Goal: Task Accomplishment & Management: Manage account settings

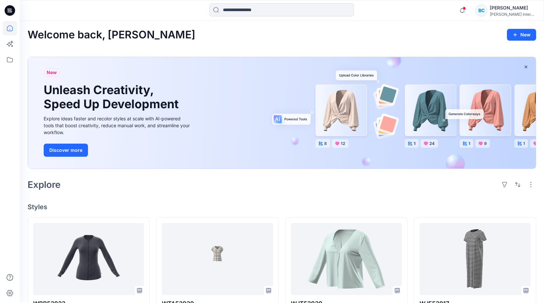
click at [509, 12] on div "[PERSON_NAME] International" at bounding box center [513, 14] width 46 height 5
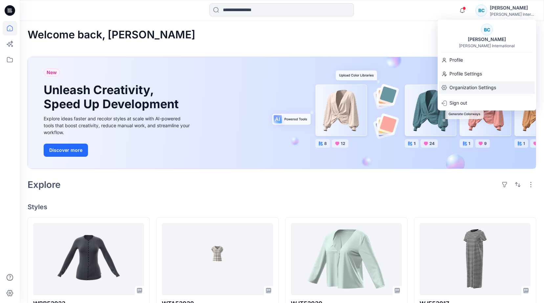
click at [477, 87] on p "Organization Settings" at bounding box center [473, 87] width 47 height 12
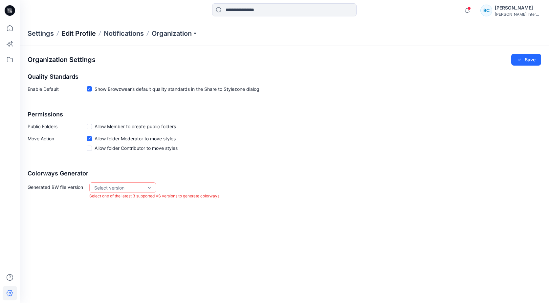
click at [94, 33] on p "Edit Profile" at bounding box center [79, 33] width 34 height 9
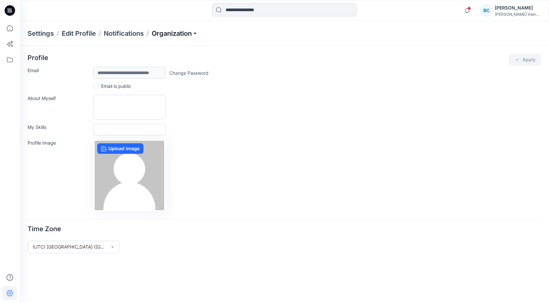
click at [184, 34] on p "Organization" at bounding box center [175, 33] width 46 height 9
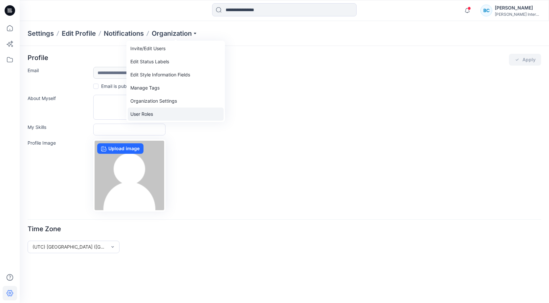
click at [145, 114] on link "User Roles" at bounding box center [176, 114] width 96 height 13
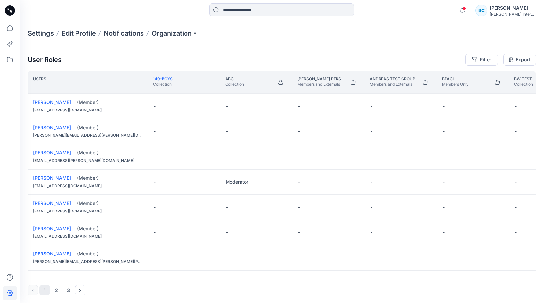
click at [40, 33] on p "Settings" at bounding box center [41, 33] width 26 height 9
click at [88, 33] on p "Edit Profile" at bounding box center [79, 33] width 34 height 9
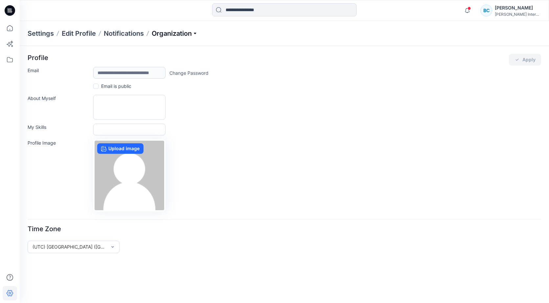
click at [175, 32] on p "Organization" at bounding box center [175, 33] width 46 height 9
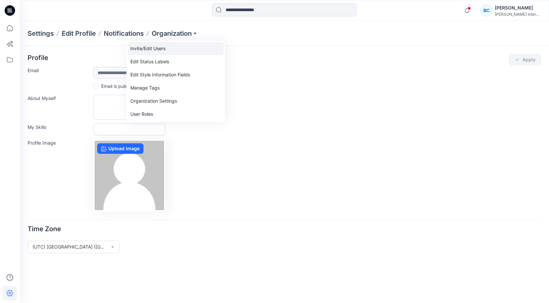
click at [154, 49] on link "Invite/Edit Users" at bounding box center [176, 48] width 96 height 13
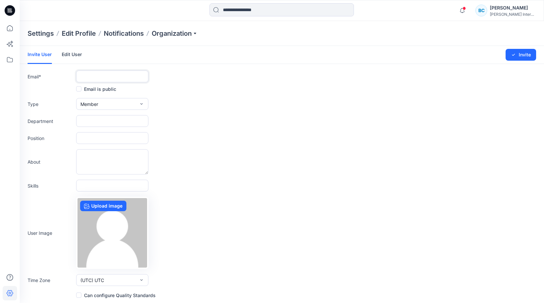
click at [104, 77] on input "text" at bounding box center [112, 77] width 72 height 12
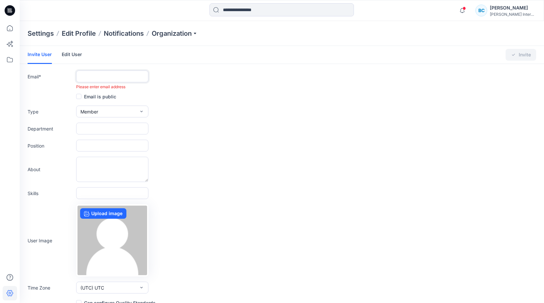
click at [106, 78] on input "text" at bounding box center [112, 77] width 72 height 12
paste input "**********"
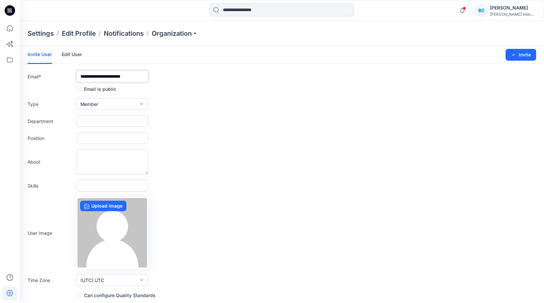
type input "**********"
click at [102, 122] on input "text" at bounding box center [112, 121] width 72 height 12
type input "*********"
click at [100, 140] on input "text" at bounding box center [112, 138] width 72 height 12
type input "**********"
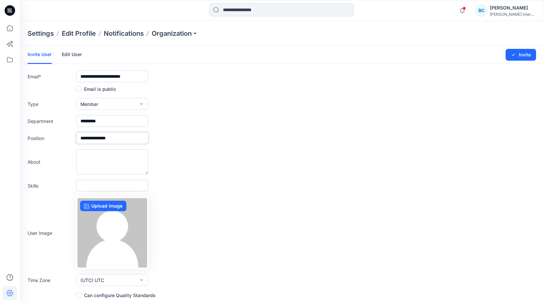
scroll to position [1, 0]
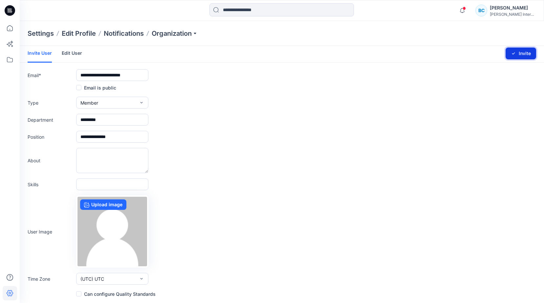
click at [521, 54] on button "Invite" at bounding box center [521, 54] width 31 height 12
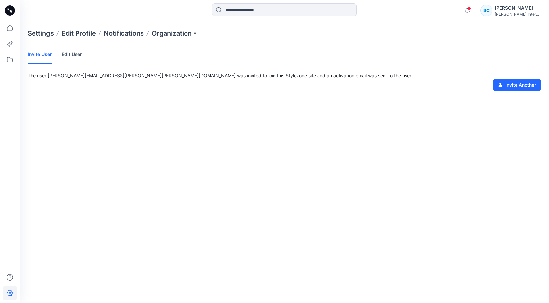
click at [70, 54] on link "Edit User" at bounding box center [72, 54] width 20 height 17
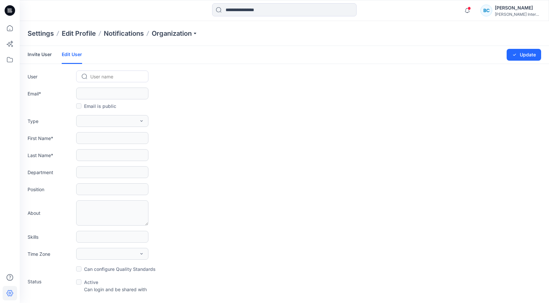
click at [40, 57] on link "Invite User" at bounding box center [40, 54] width 24 height 17
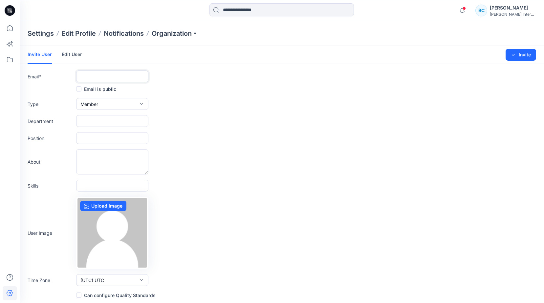
click at [133, 81] on input "text" at bounding box center [112, 77] width 72 height 12
paste input "**********"
type input "**********"
click at [102, 123] on input "text" at bounding box center [112, 121] width 72 height 12
type input "*********"
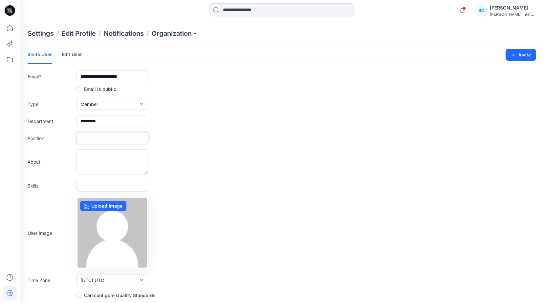
type input "**********"
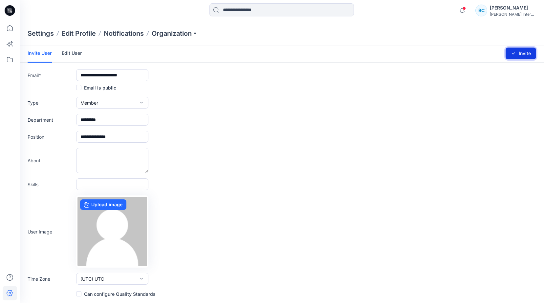
click at [523, 53] on button "Invite" at bounding box center [521, 54] width 31 height 12
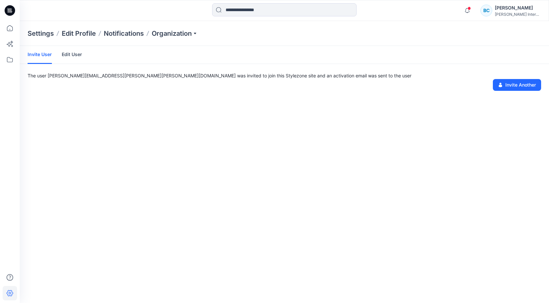
click at [497, 11] on div "[PERSON_NAME]" at bounding box center [518, 8] width 46 height 8
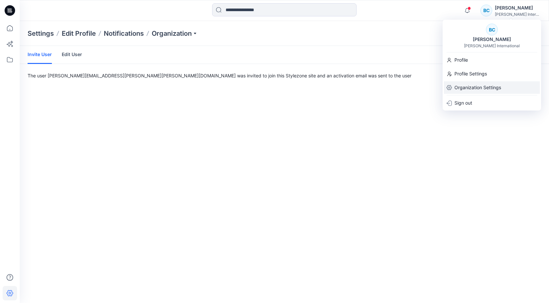
click at [477, 87] on p "Organization Settings" at bounding box center [478, 87] width 47 height 12
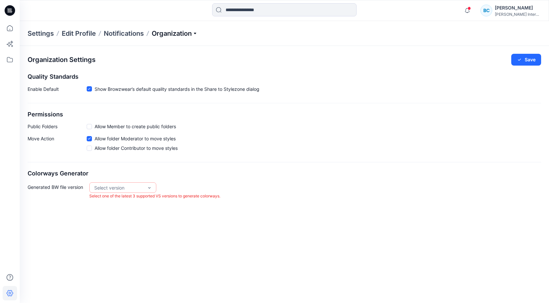
click at [180, 31] on p "Organization" at bounding box center [175, 33] width 46 height 9
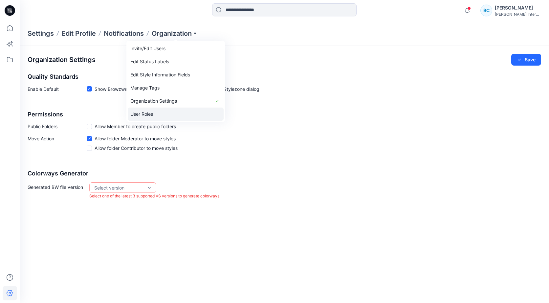
click at [148, 113] on link "User Roles" at bounding box center [176, 114] width 96 height 13
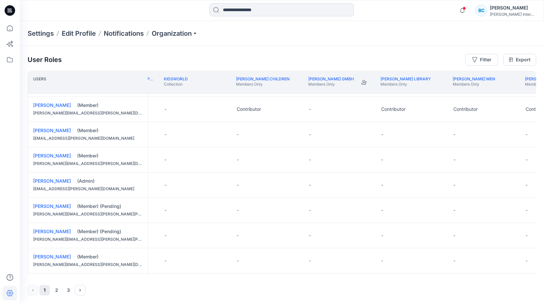
scroll to position [427, 713]
click at [296, 235] on div "-" at bounding box center [266, 235] width 72 height 25
click at [291, 235] on button "Edit Role" at bounding box center [291, 236] width 12 height 12
click at [255, 275] on button "Contributor" at bounding box center [260, 275] width 71 height 12
click at [292, 211] on button "Edit Role" at bounding box center [291, 211] width 12 height 12
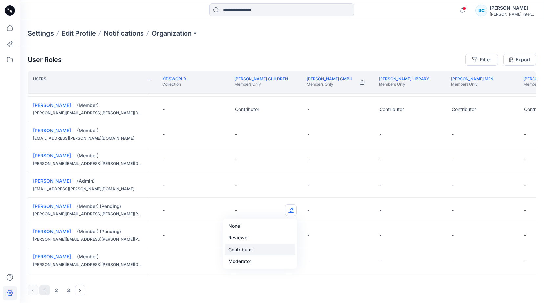
click at [254, 251] on button "Contributor" at bounding box center [260, 250] width 71 height 12
click at [362, 211] on button "Edit Role" at bounding box center [363, 211] width 12 height 12
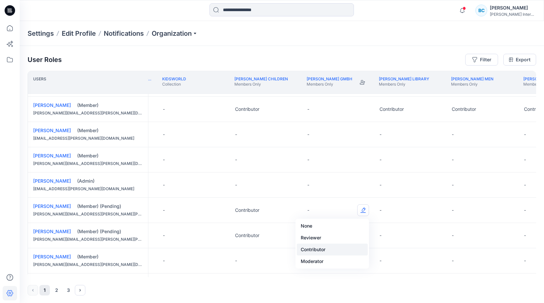
click at [340, 251] on button "Contributor" at bounding box center [332, 250] width 71 height 12
click at [362, 235] on button "Edit Role" at bounding box center [363, 236] width 12 height 12
click at [330, 276] on button "Contributor" at bounding box center [332, 275] width 71 height 12
click at [435, 210] on button "Edit Role" at bounding box center [436, 211] width 12 height 12
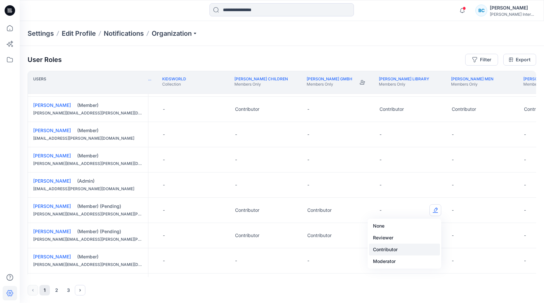
click at [419, 250] on button "Contributor" at bounding box center [404, 250] width 71 height 12
click at [434, 235] on button "Edit Role" at bounding box center [436, 236] width 12 height 12
click at [395, 276] on button "Contributor" at bounding box center [404, 275] width 71 height 12
click at [363, 210] on button "Edit Role" at bounding box center [363, 211] width 12 height 12
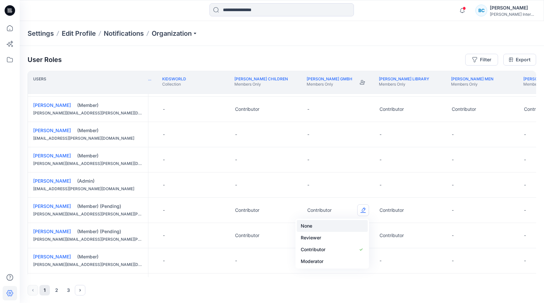
click at [333, 226] on button "None" at bounding box center [332, 226] width 71 height 12
click at [362, 235] on button "Edit Role" at bounding box center [363, 236] width 12 height 12
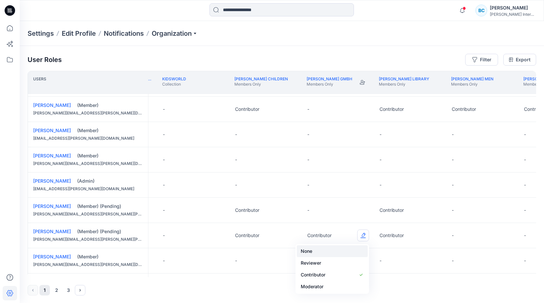
click at [342, 251] on button "None" at bounding box center [332, 252] width 71 height 12
drag, startPoint x: 305, startPoint y: 278, endPoint x: 319, endPoint y: 278, distance: 13.8
click at [319, 278] on div "User Roles Filter Export Users [PERSON_NAME] Personal Zone Members and External…" at bounding box center [282, 175] width 525 height 258
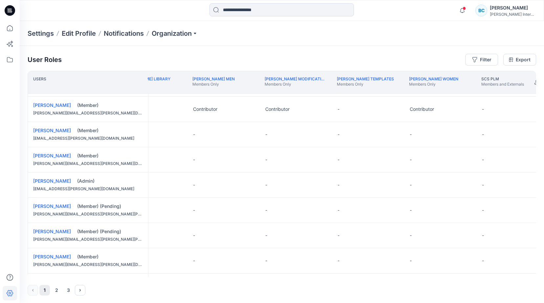
scroll to position [427, 940]
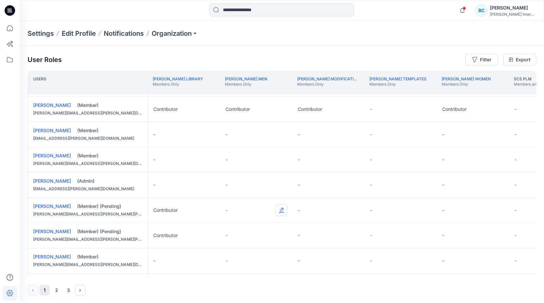
click at [282, 211] on button "Edit Role" at bounding box center [282, 211] width 12 height 12
click at [248, 248] on button "Contributor" at bounding box center [250, 250] width 71 height 12
click at [281, 235] on button "Edit Role" at bounding box center [282, 236] width 12 height 12
click at [241, 274] on button "Contributor" at bounding box center [250, 275] width 71 height 12
click at [354, 209] on button "Edit Role" at bounding box center [354, 211] width 12 height 12
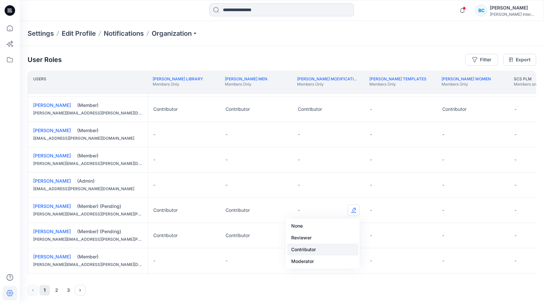
click at [333, 248] on button "Contributor" at bounding box center [322, 250] width 71 height 12
click at [352, 235] on button "Edit Role" at bounding box center [354, 236] width 12 height 12
click at [324, 276] on button "Contributor" at bounding box center [322, 275] width 71 height 12
click at [497, 209] on button "Edit Role" at bounding box center [498, 211] width 12 height 12
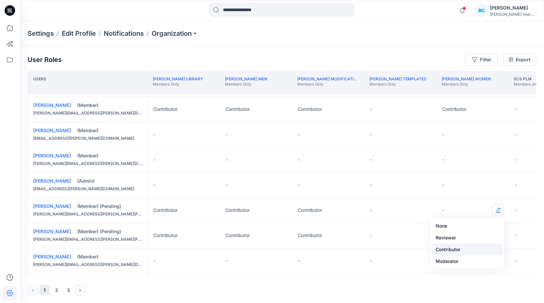
click at [476, 247] on button "Contributor" at bounding box center [467, 250] width 71 height 12
click at [499, 235] on button "Edit Role" at bounding box center [498, 236] width 12 height 12
click at [447, 273] on button "Contributor" at bounding box center [467, 275] width 71 height 12
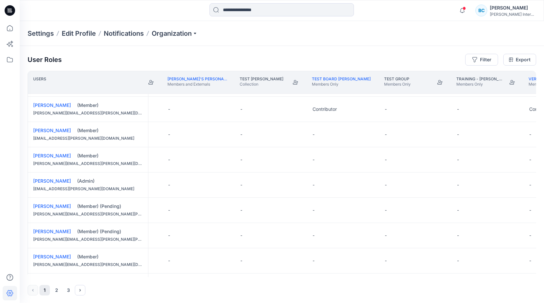
scroll to position [427, 1439]
click at [361, 210] on button "Edit Role" at bounding box center [361, 211] width 12 height 12
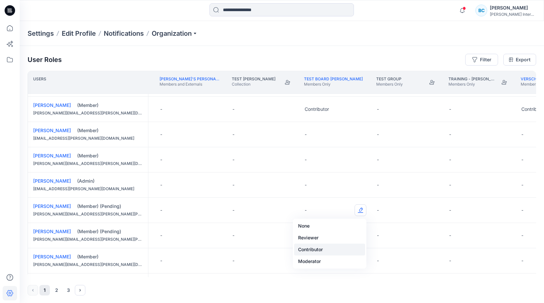
click at [333, 250] on button "Contributor" at bounding box center [329, 250] width 71 height 12
click at [362, 235] on button "Edit Role" at bounding box center [361, 236] width 12 height 12
click at [338, 273] on button "Contributor" at bounding box center [329, 275] width 71 height 12
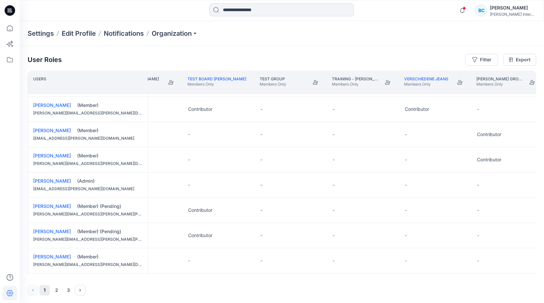
scroll to position [427, 1565]
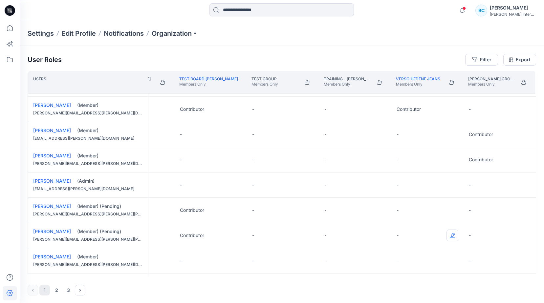
click at [450, 236] on button "Edit Role" at bounding box center [453, 236] width 12 height 12
click at [416, 274] on button "Contributor" at bounding box center [420, 275] width 71 height 12
click at [453, 211] on button "Edit Role" at bounding box center [453, 211] width 12 height 12
click at [423, 251] on button "Contributor" at bounding box center [420, 250] width 71 height 12
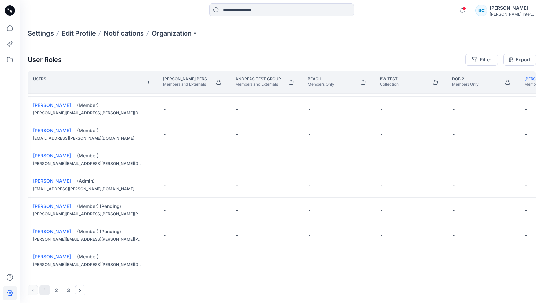
scroll to position [427, 0]
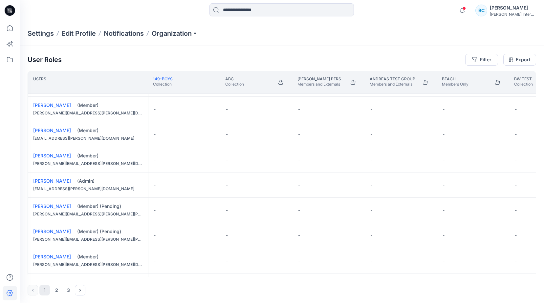
drag, startPoint x: 277, startPoint y: 288, endPoint x: 299, endPoint y: 289, distance: 22.3
click at [299, 289] on div "1 2 3" at bounding box center [282, 290] width 509 height 11
click at [9, 11] on icon at bounding box center [10, 10] width 11 height 11
